Goal: Information Seeking & Learning: Learn about a topic

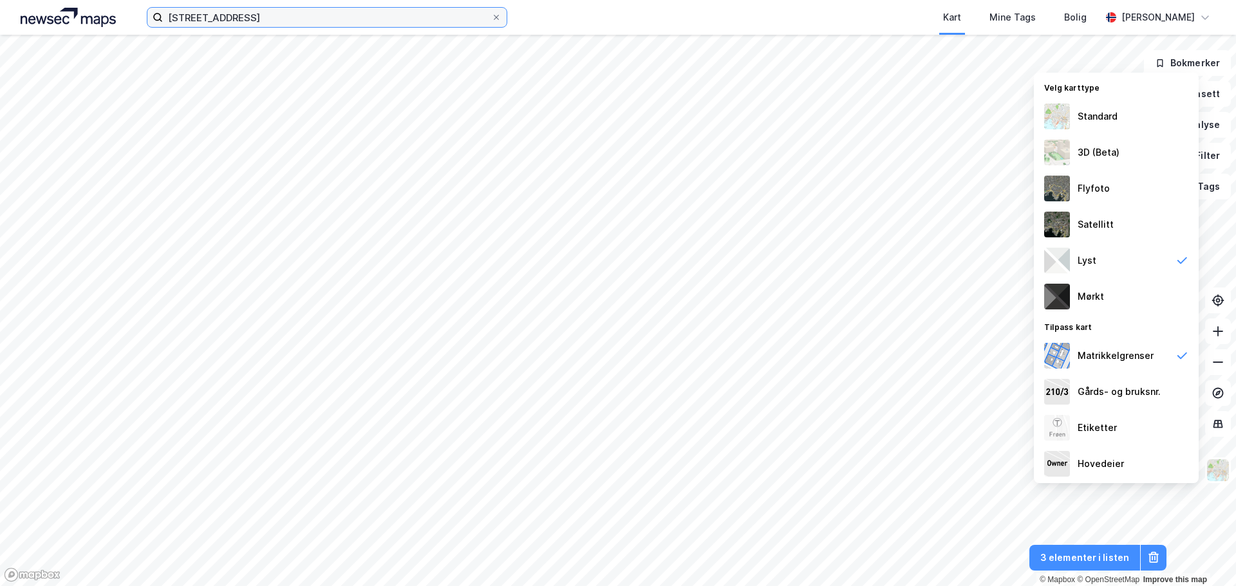
click at [294, 14] on input "christies gate 9" at bounding box center [327, 17] width 328 height 19
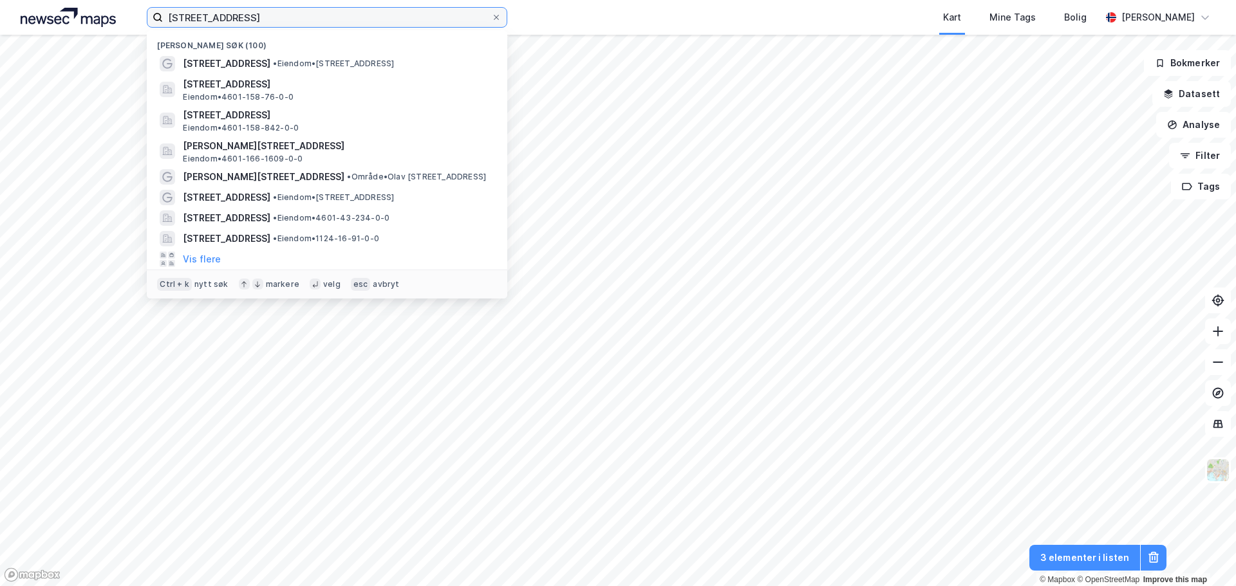
click at [294, 14] on input "christies gate 9" at bounding box center [327, 17] width 328 height 19
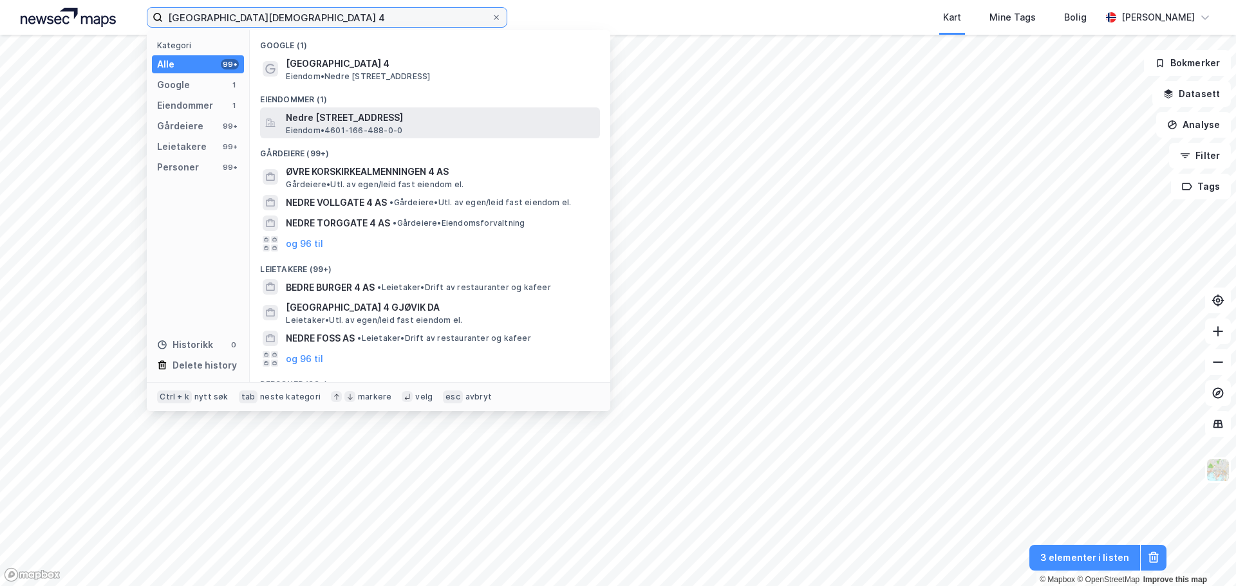
type input "nedre korskirkeallmenningen 4"
click at [361, 117] on span "Nedre Korskirkeallmenningen 4, 5017, BERGEN, BERGEN" at bounding box center [440, 117] width 309 height 15
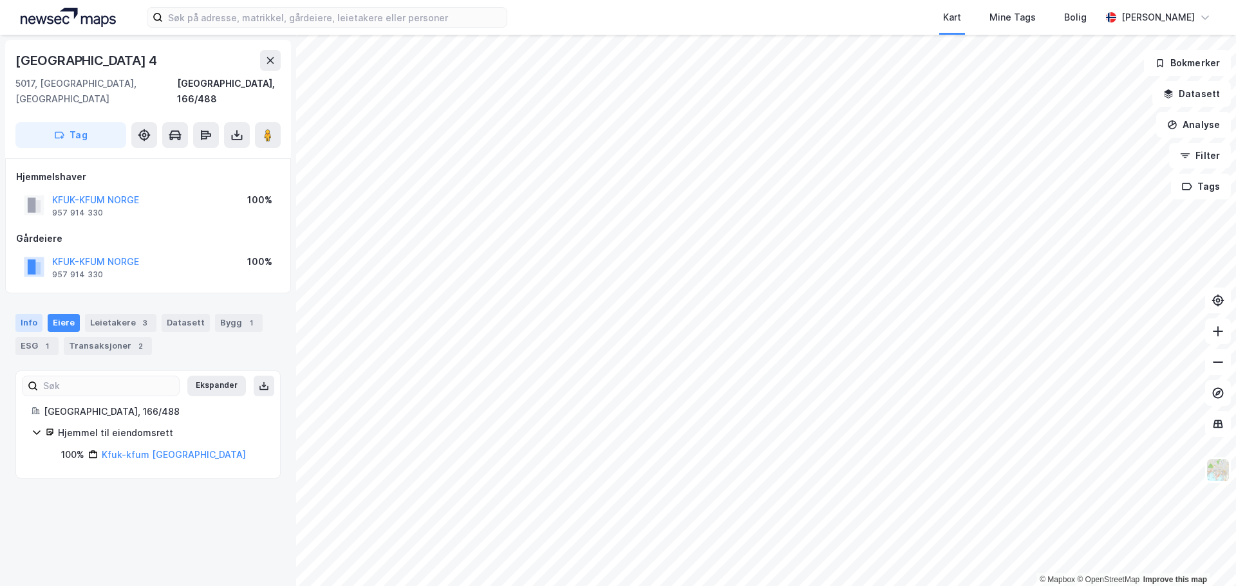
click at [33, 314] on div "Info" at bounding box center [28, 323] width 27 height 18
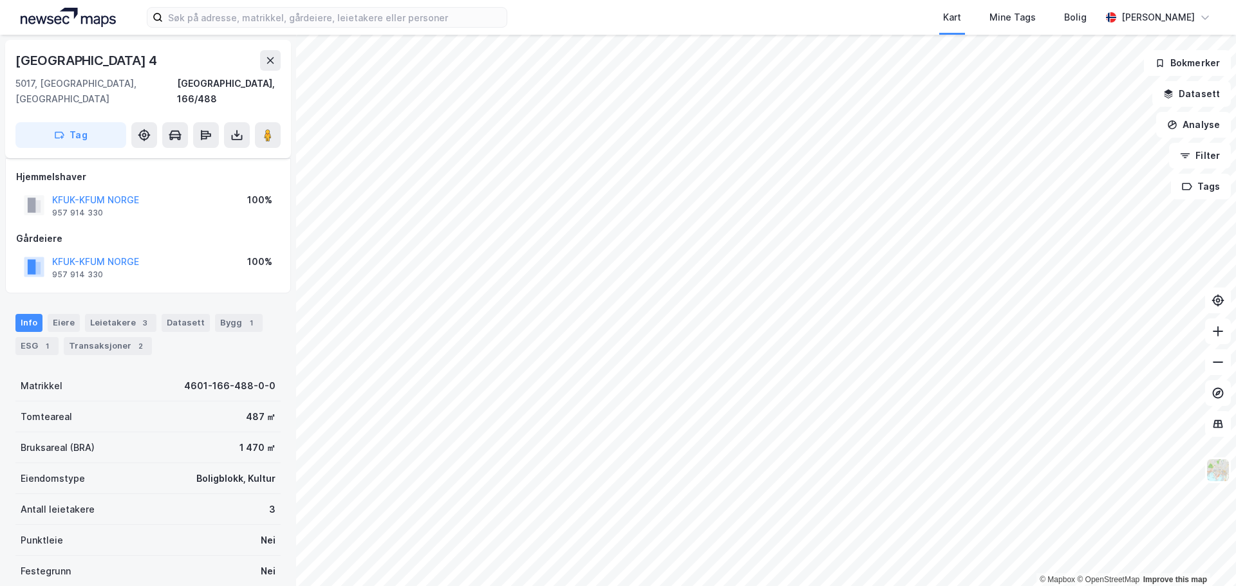
scroll to position [64, 0]
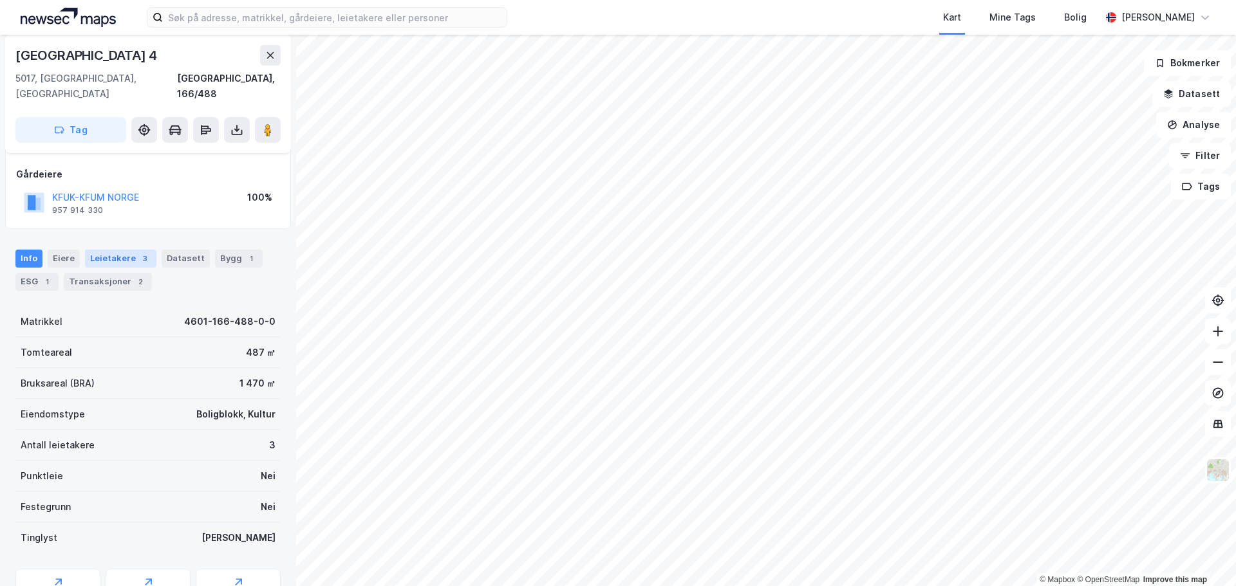
click at [102, 250] on div "Leietakere 3" at bounding box center [120, 259] width 71 height 18
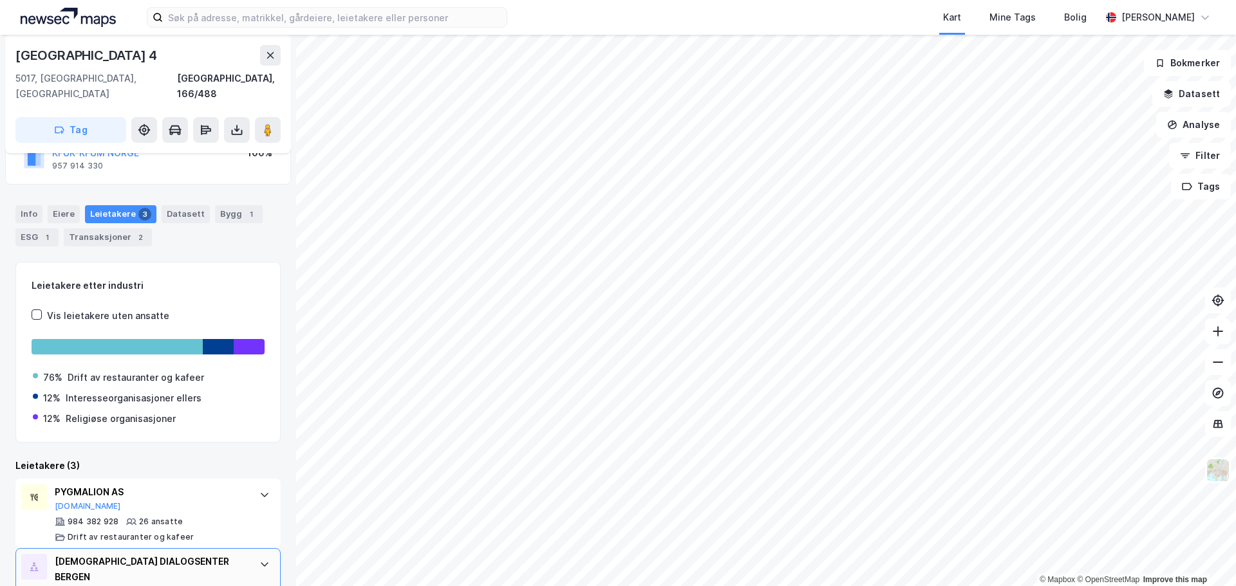
scroll to position [32, 0]
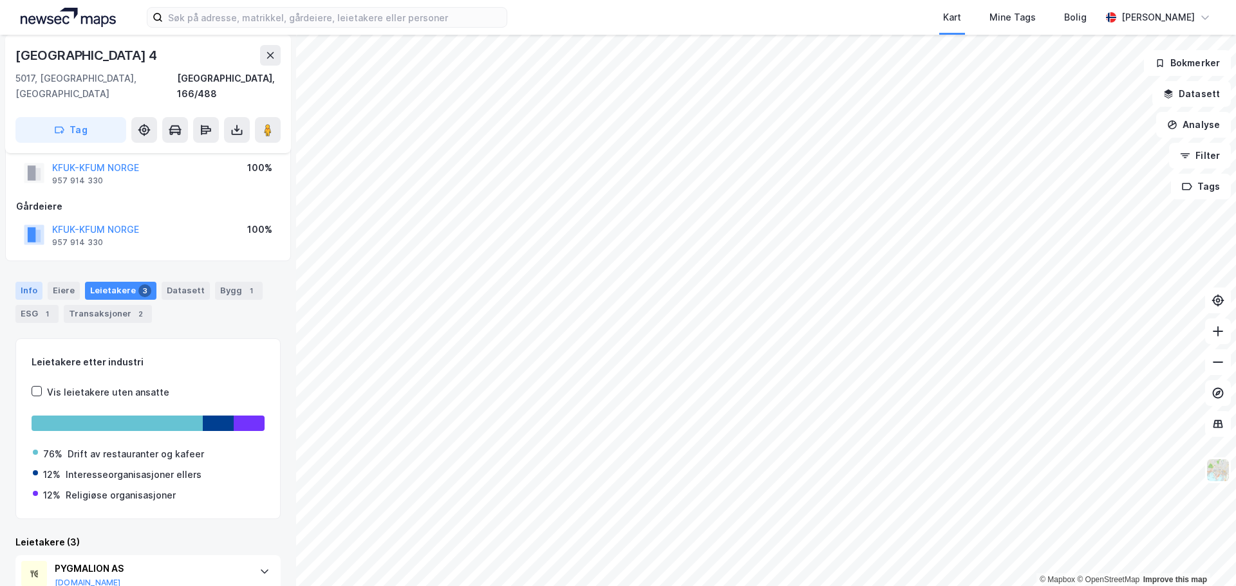
click at [32, 282] on div "Info" at bounding box center [28, 291] width 27 height 18
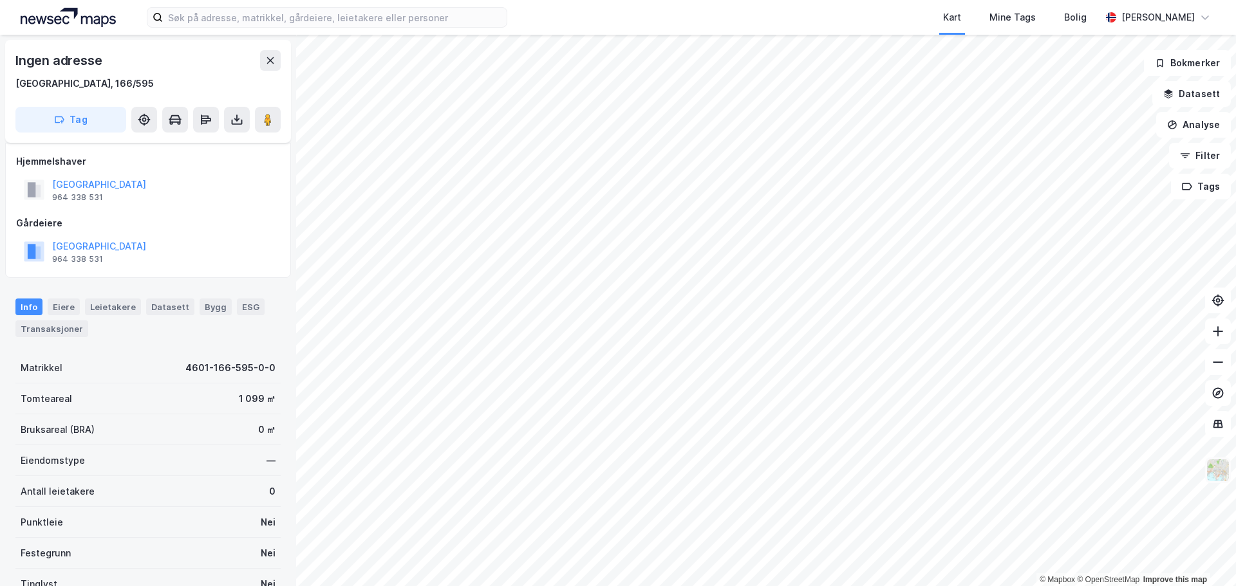
scroll to position [32, 0]
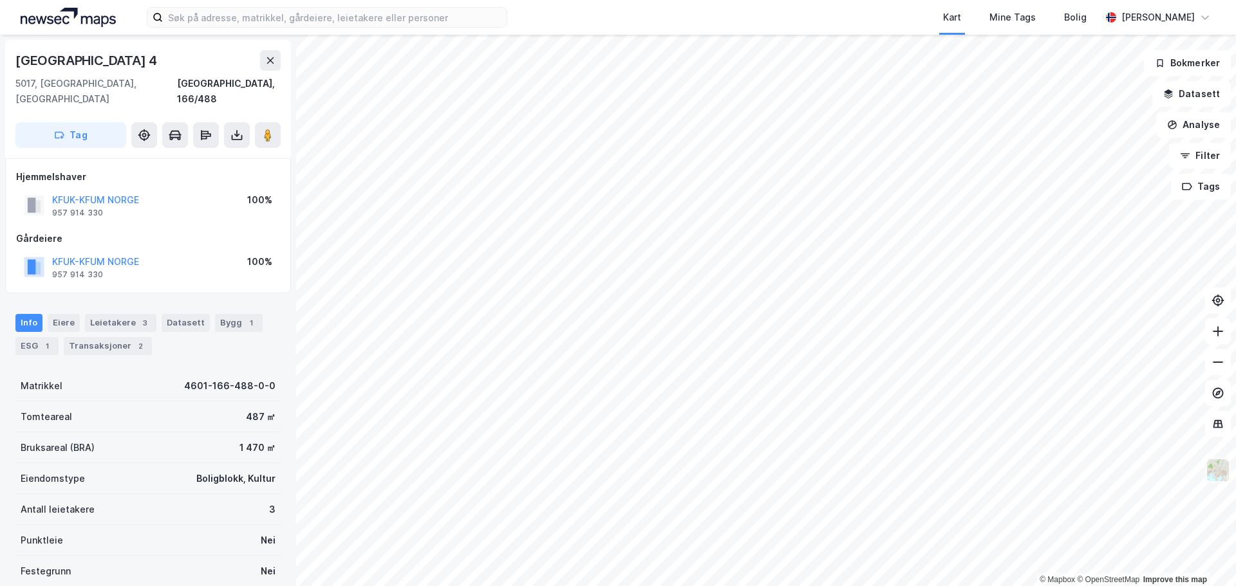
click at [1223, 475] on img at bounding box center [1218, 470] width 24 height 24
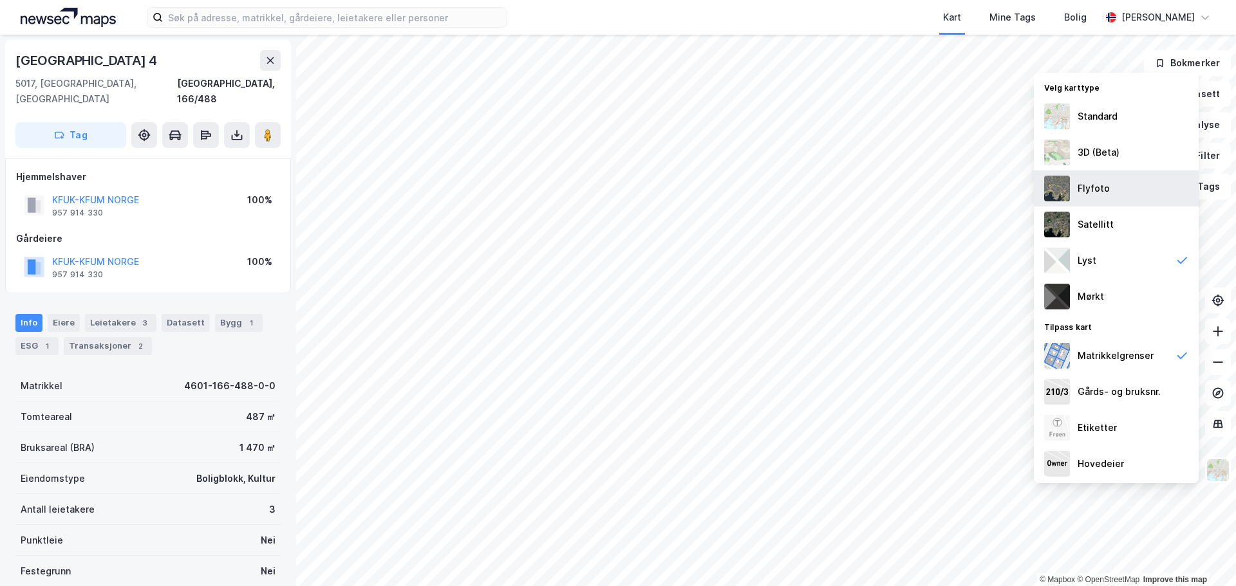
click at [1103, 195] on div "Flyfoto" at bounding box center [1094, 188] width 32 height 15
click at [273, 128] on button at bounding box center [268, 135] width 26 height 26
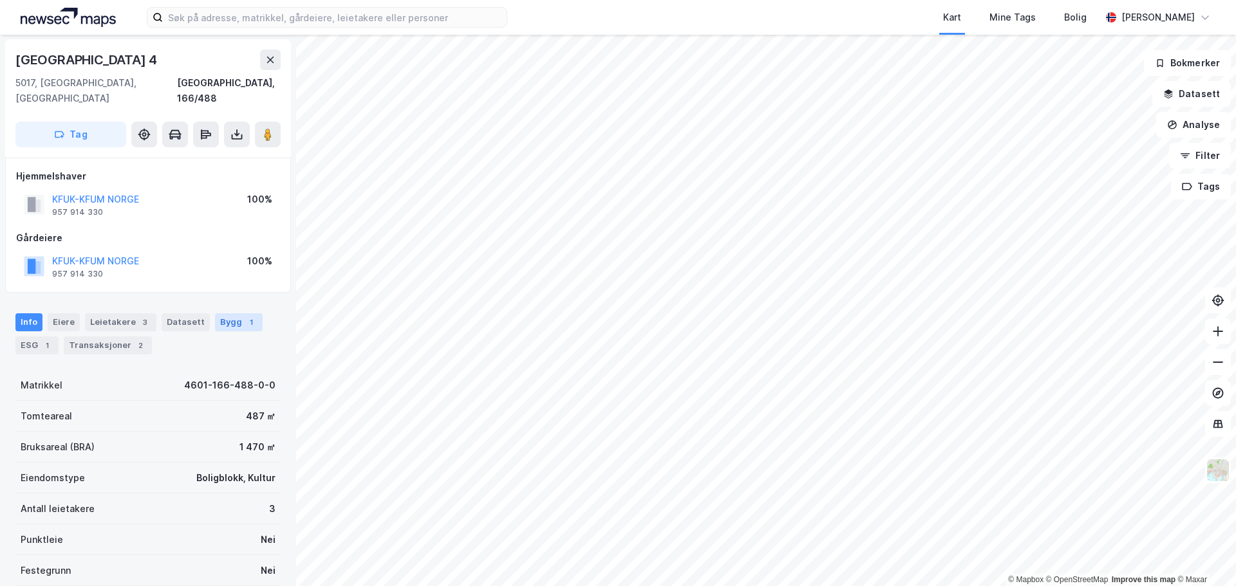
click at [230, 314] on div "Bygg 1" at bounding box center [239, 323] width 48 height 18
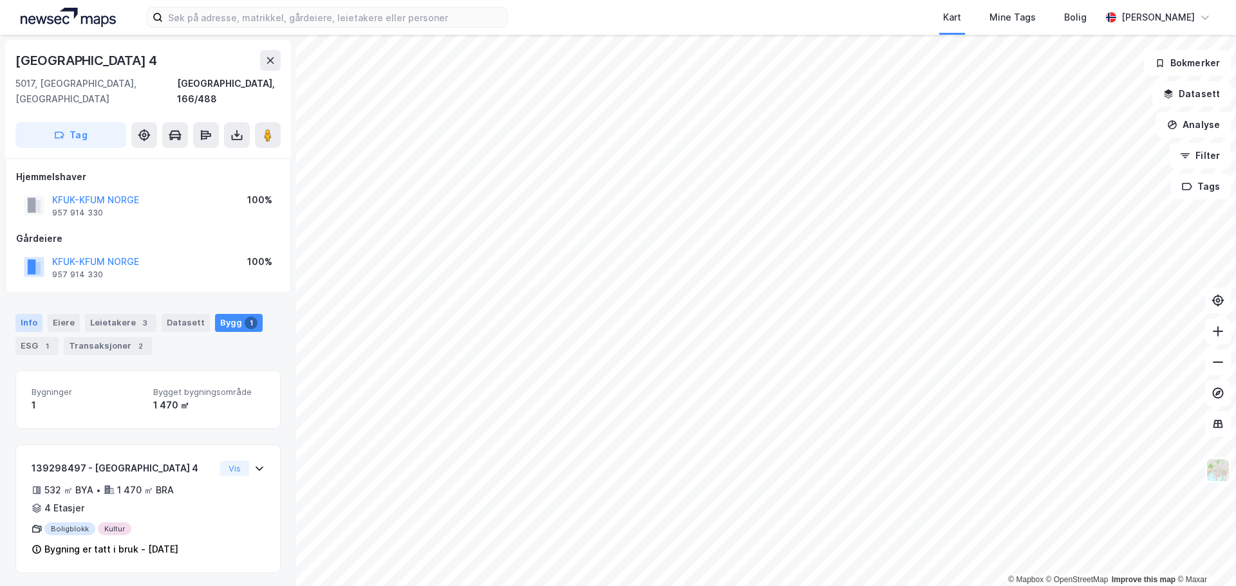
click at [36, 314] on div "Info" at bounding box center [28, 323] width 27 height 18
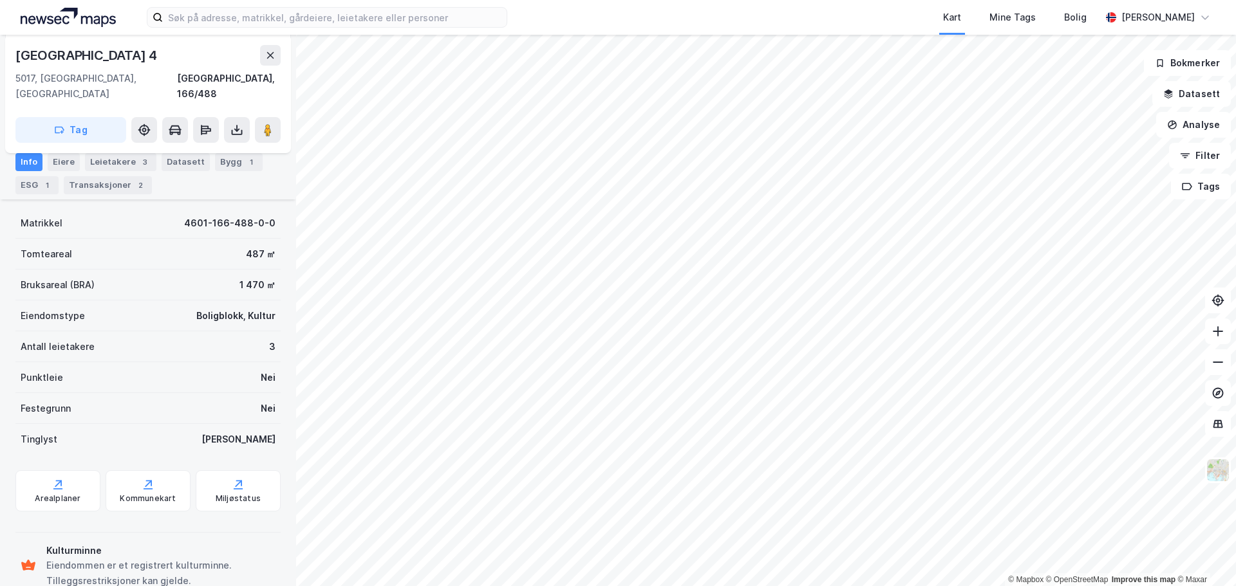
scroll to position [182, 0]
